Goal: Task Accomplishment & Management: Manage account settings

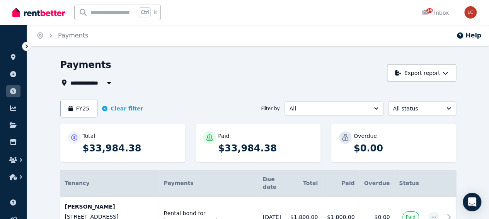
click at [70, 83] on span "All Properties" at bounding box center [95, 82] width 50 height 9
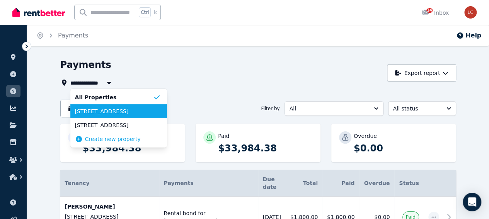
click at [75, 110] on span "1/5 Mahia Terrace, Kings Beach" at bounding box center [114, 111] width 78 height 8
type input "**********"
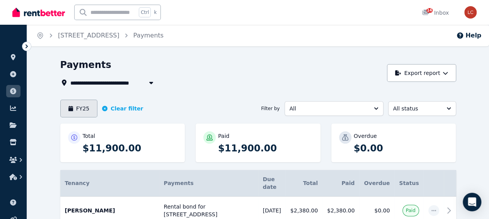
click at [65, 111] on button "FY25" at bounding box center [78, 109] width 37 height 18
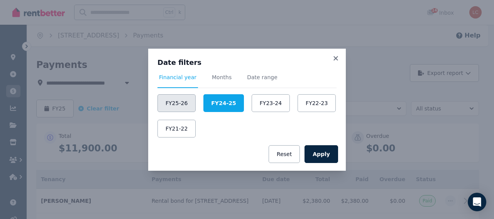
click at [178, 104] on button "FY25-26" at bounding box center [177, 103] width 38 height 18
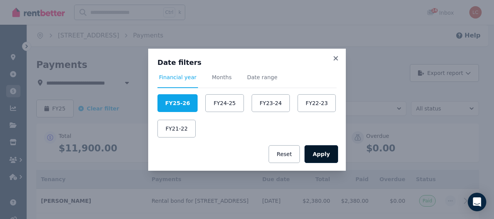
click at [328, 153] on button "Apply" at bounding box center [322, 154] width 34 height 18
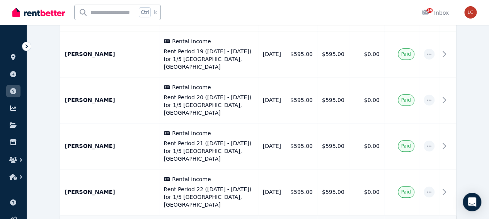
scroll to position [277, 0]
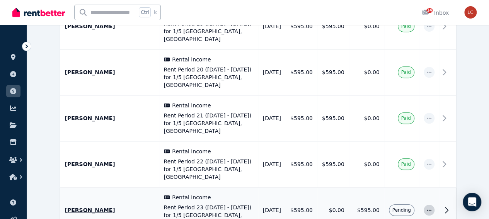
click at [434, 205] on span "button" at bounding box center [428, 210] width 11 height 11
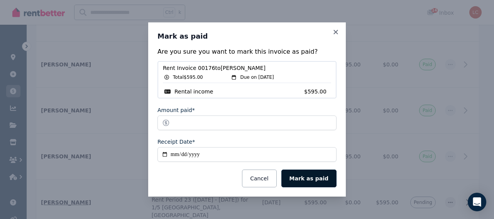
click at [312, 182] on button "Mark as paid" at bounding box center [309, 179] width 55 height 18
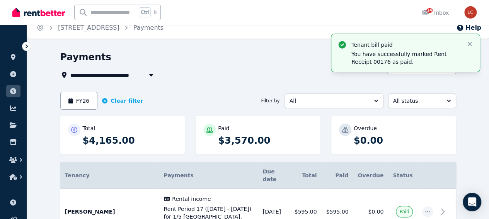
scroll to position [0, 0]
